Goal: Task Accomplishment & Management: Manage account settings

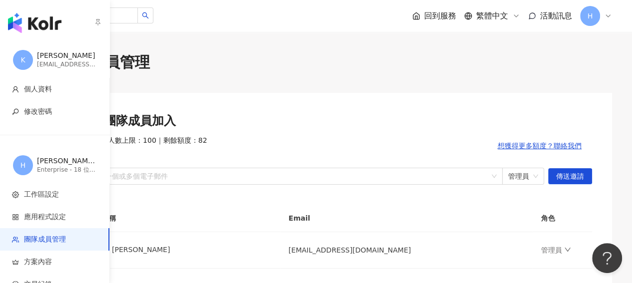
click at [28, 18] on img "button" at bounding box center [34, 23] width 53 height 20
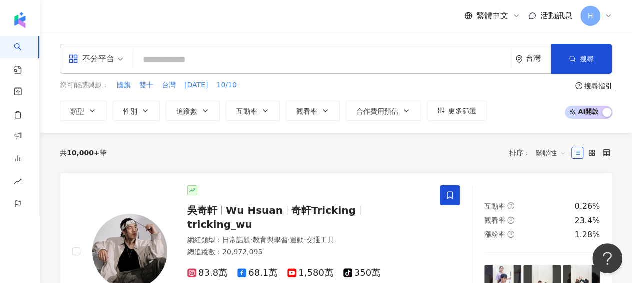
click at [607, 17] on icon at bounding box center [608, 16] width 8 height 8
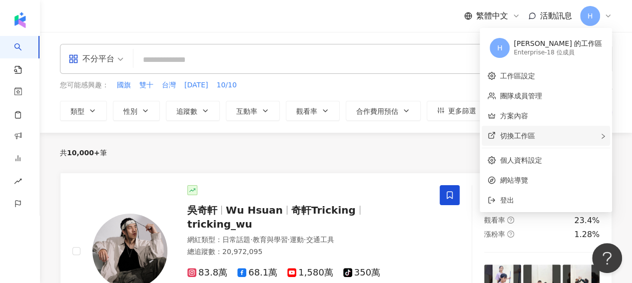
click at [575, 138] on div "切換工作區" at bounding box center [545, 136] width 128 height 20
click at [527, 117] on link "方案內容" at bounding box center [513, 116] width 28 height 8
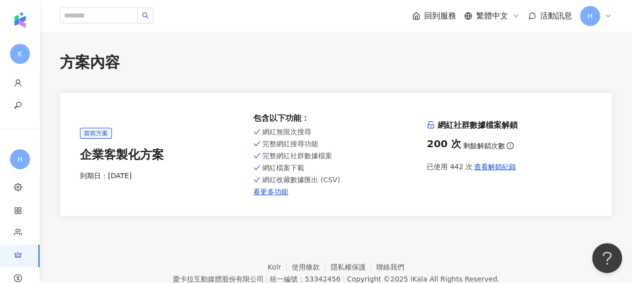
click at [610, 20] on div "H" at bounding box center [596, 16] width 32 height 20
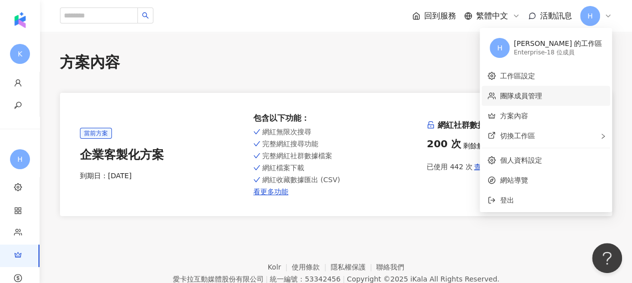
click at [541, 100] on link "團隊成員管理" at bounding box center [520, 96] width 42 height 8
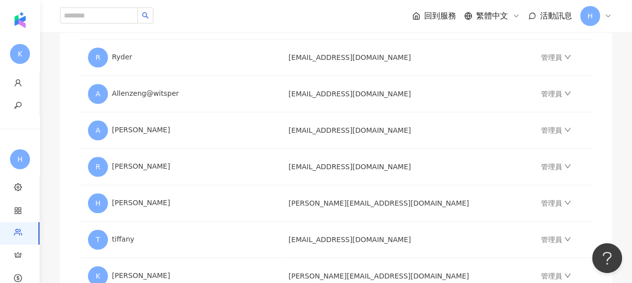
scroll to position [399, 0]
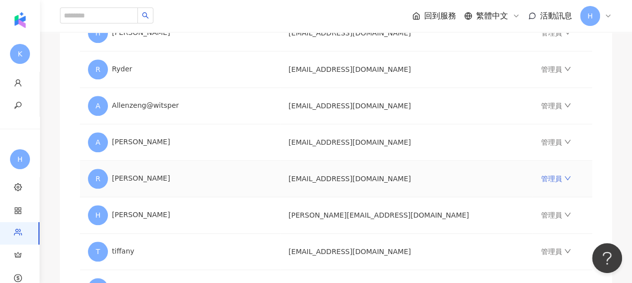
click at [564, 178] on icon "down" at bounding box center [567, 178] width 7 height 7
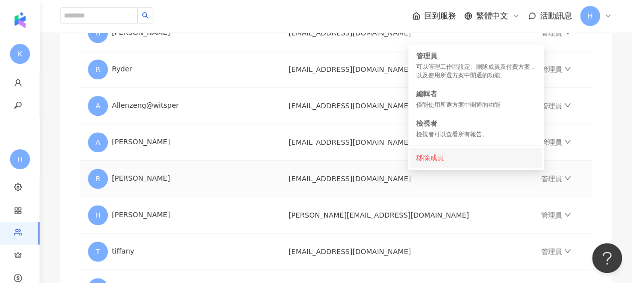
click at [502, 165] on li "移除成員" at bounding box center [476, 158] width 132 height 20
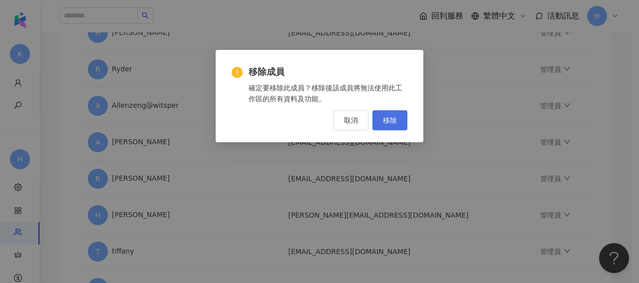
click at [399, 121] on button "移除" at bounding box center [389, 120] width 35 height 20
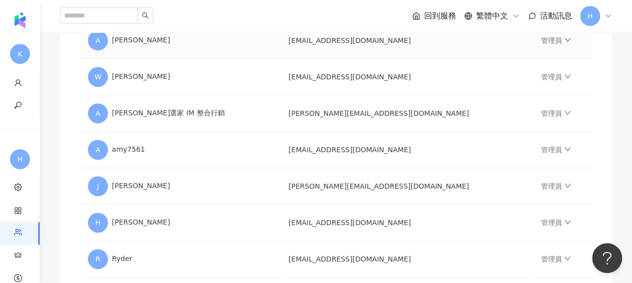
scroll to position [150, 0]
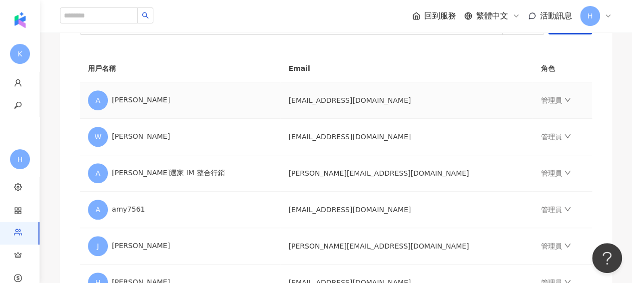
click at [543, 106] on td "管理員" at bounding box center [561, 100] width 59 height 36
click at [564, 102] on icon "down" at bounding box center [567, 99] width 7 height 7
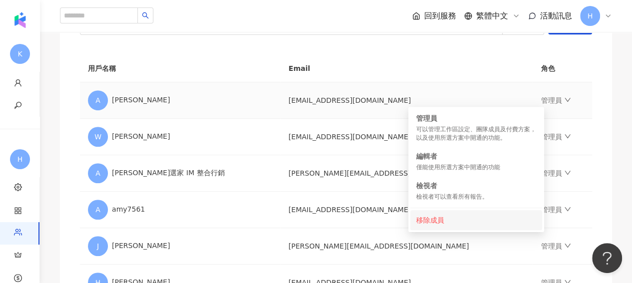
click at [493, 216] on div "移除成員" at bounding box center [476, 220] width 120 height 11
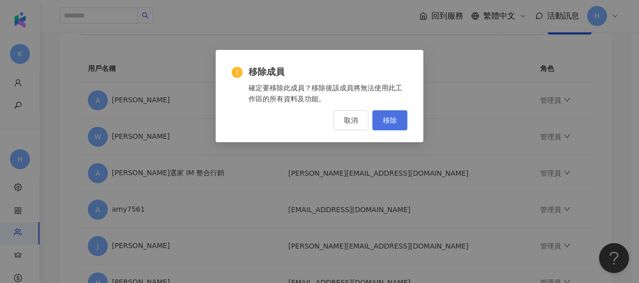
click at [391, 121] on span "移除" at bounding box center [390, 120] width 14 height 8
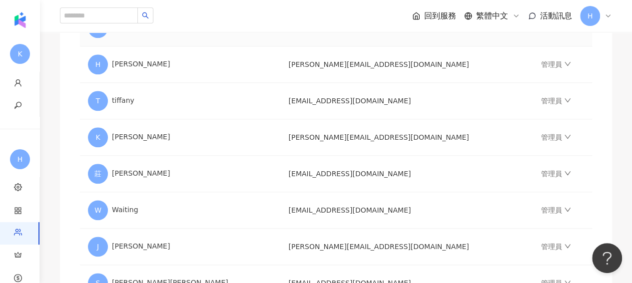
scroll to position [499, 0]
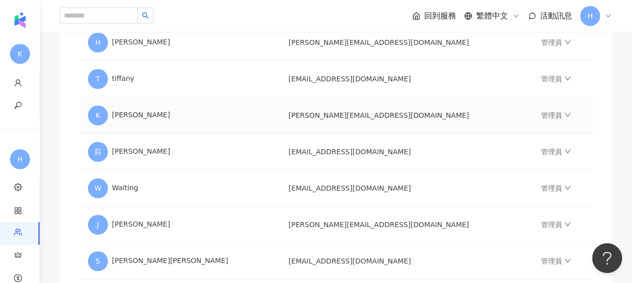
click at [541, 118] on td "管理員" at bounding box center [561, 115] width 59 height 36
click at [564, 116] on icon "down" at bounding box center [567, 114] width 7 height 7
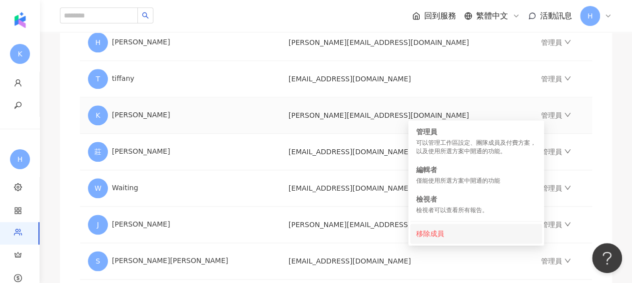
click at [467, 231] on div "移除成員" at bounding box center [476, 233] width 120 height 11
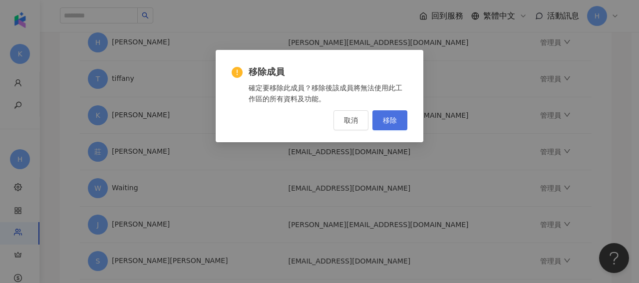
click at [396, 119] on span "移除" at bounding box center [390, 120] width 14 height 8
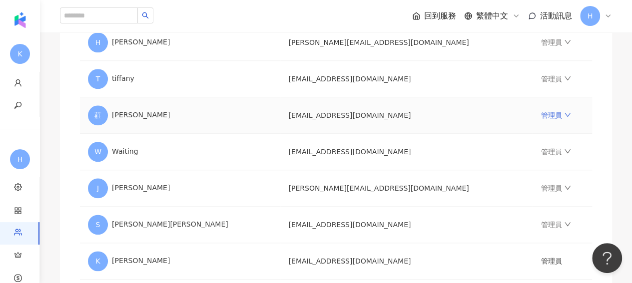
click at [564, 113] on icon "down" at bounding box center [567, 115] width 6 height 4
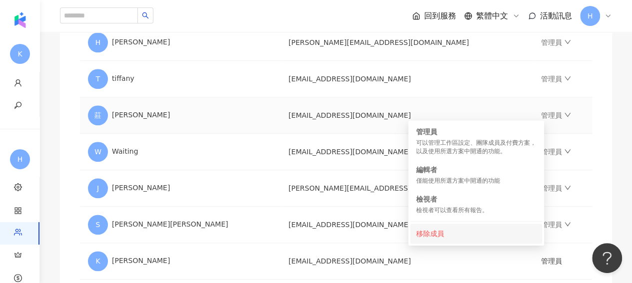
click at [458, 230] on div "移除成員" at bounding box center [476, 233] width 120 height 11
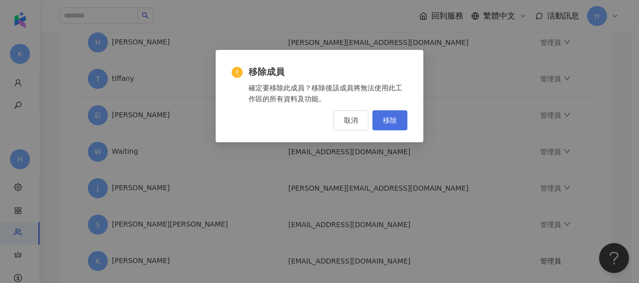
click at [395, 118] on span "移除" at bounding box center [390, 120] width 14 height 8
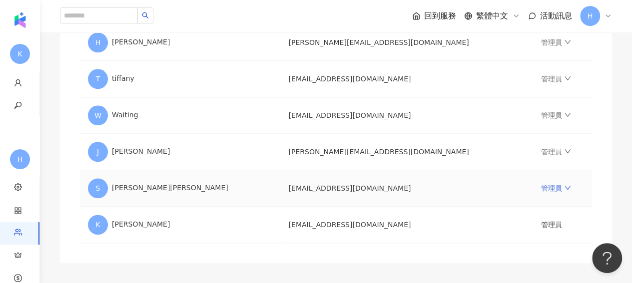
click at [564, 187] on icon "down" at bounding box center [567, 187] width 7 height 7
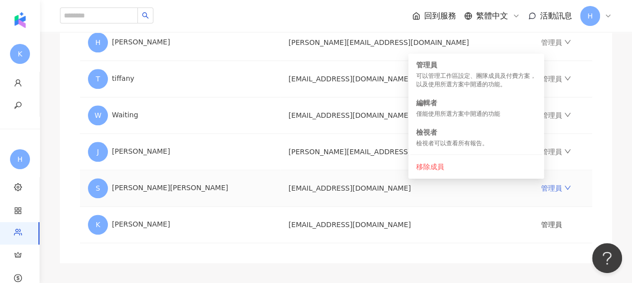
click at [564, 187] on icon "down" at bounding box center [567, 187] width 7 height 7
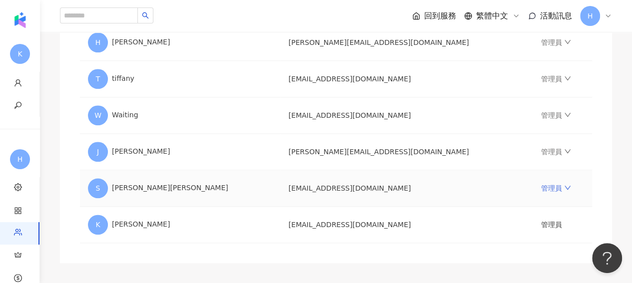
click at [564, 187] on icon "down" at bounding box center [567, 187] width 7 height 7
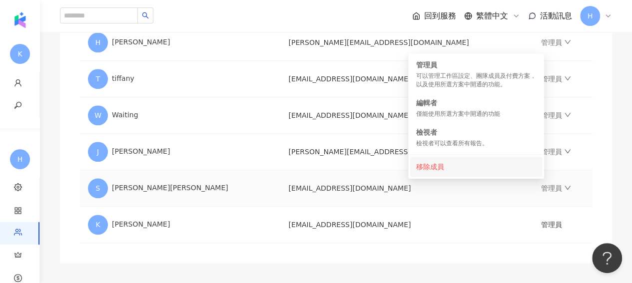
click at [495, 170] on div "移除成員" at bounding box center [476, 166] width 120 height 11
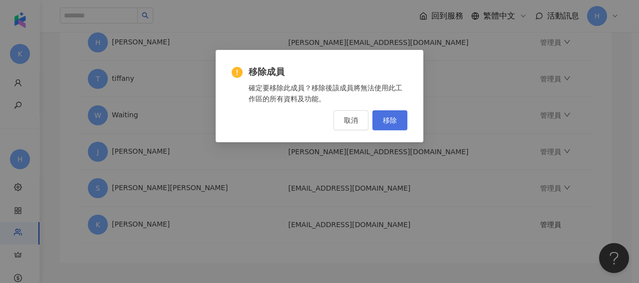
click at [396, 126] on button "移除" at bounding box center [389, 120] width 35 height 20
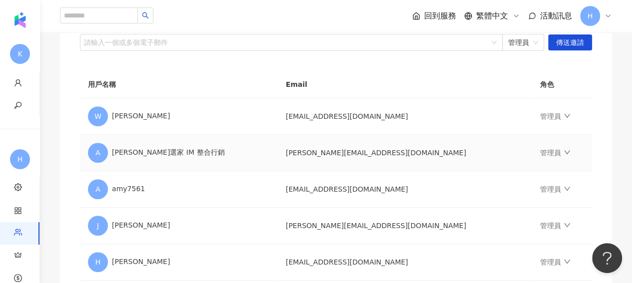
scroll to position [150, 0]
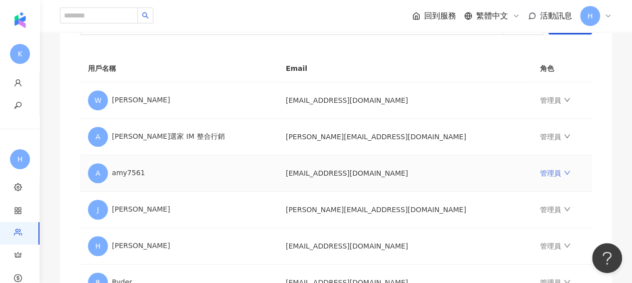
click at [563, 173] on icon "down" at bounding box center [566, 172] width 7 height 7
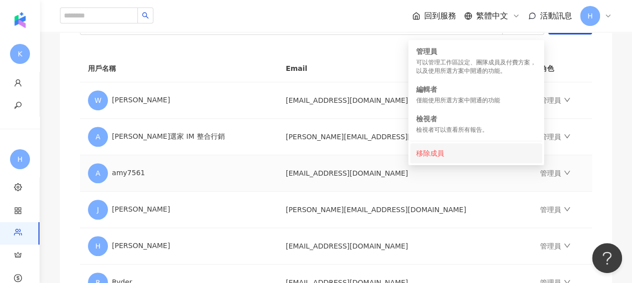
click at [459, 160] on li "移除成員" at bounding box center [476, 153] width 132 height 20
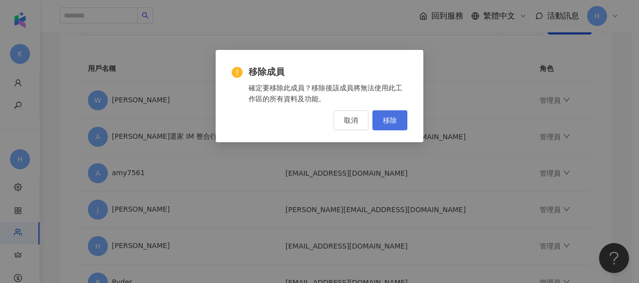
click at [395, 120] on span "移除" at bounding box center [390, 120] width 14 height 8
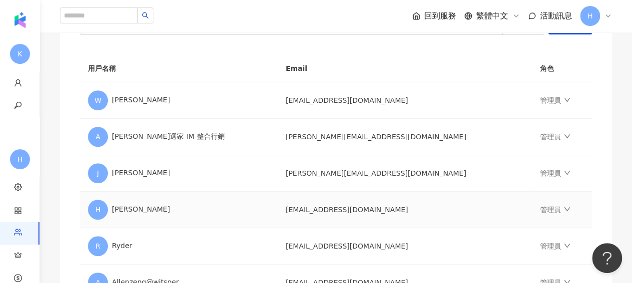
click at [544, 210] on td "管理員" at bounding box center [562, 210] width 60 height 36
click at [563, 207] on icon "down" at bounding box center [566, 209] width 7 height 7
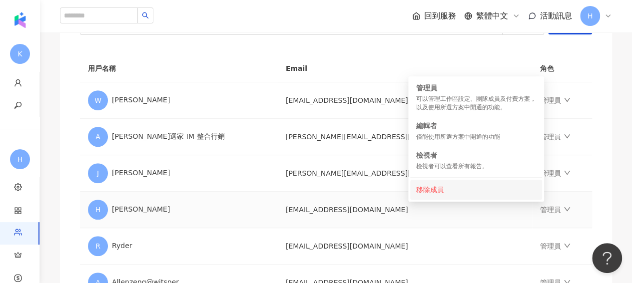
click at [481, 195] on li "移除成員" at bounding box center [476, 190] width 132 height 20
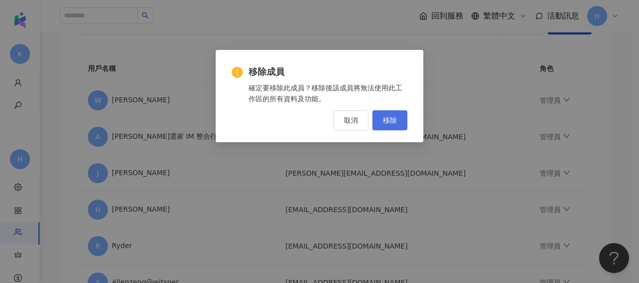
click at [397, 125] on button "移除" at bounding box center [389, 120] width 35 height 20
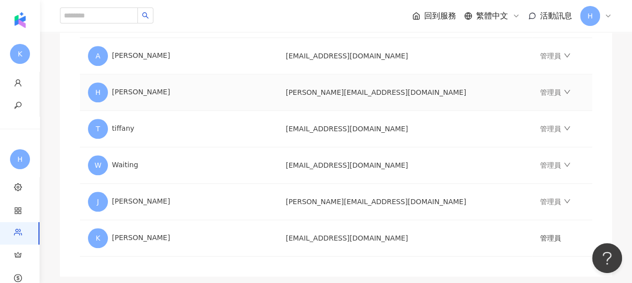
scroll to position [399, 0]
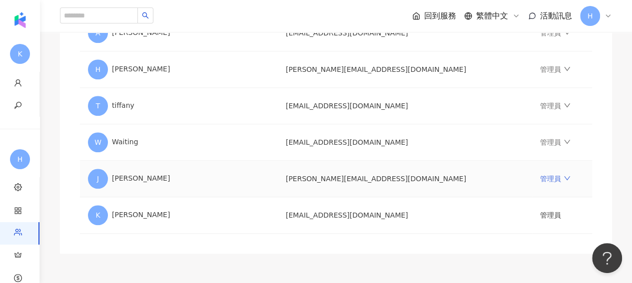
click at [563, 175] on icon "down" at bounding box center [566, 178] width 7 height 7
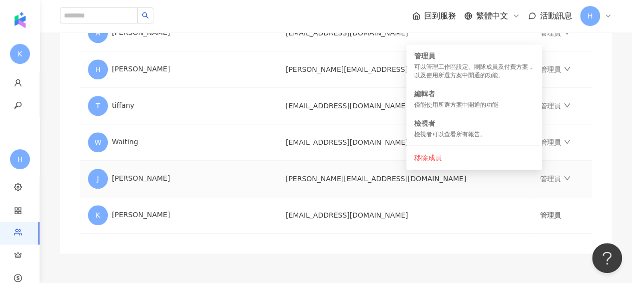
click at [469, 187] on td "[PERSON_NAME][EMAIL_ADDRESS][DOMAIN_NAME]" at bounding box center [405, 179] width 254 height 36
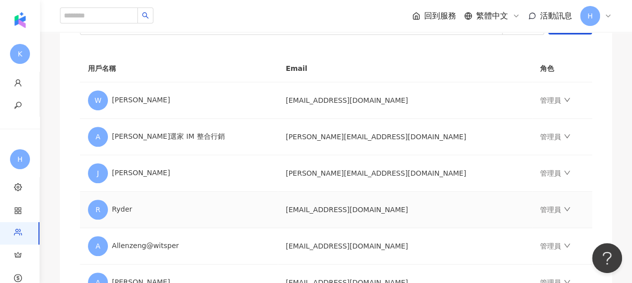
scroll to position [0, 0]
